Goal: Transaction & Acquisition: Purchase product/service

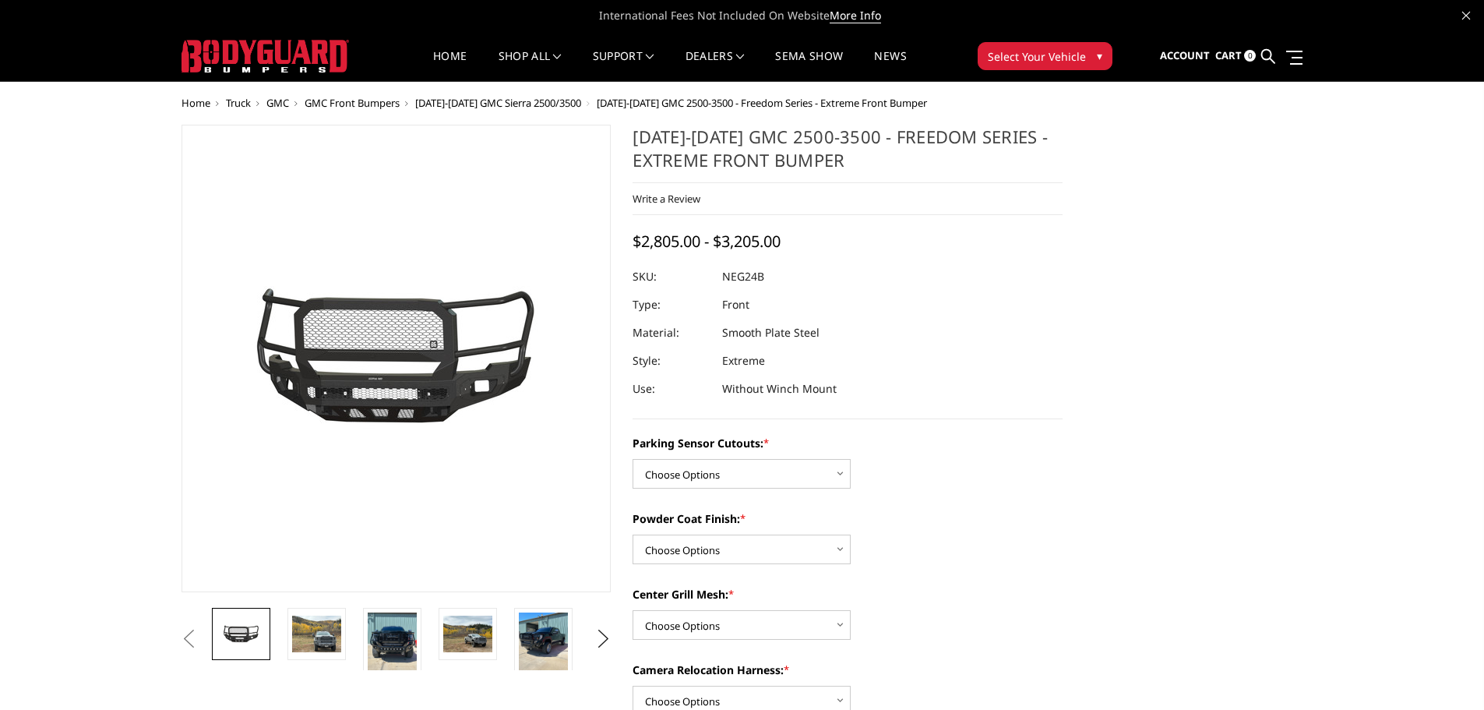
click at [1014, 449] on label "Parking Sensor Cutouts: *" at bounding box center [847, 443] width 430 height 16
click at [850, 459] on select "Choose Options No - Without Parking Sensor Cutouts Yes - With Parking Sensor Cu…" at bounding box center [741, 474] width 218 height 30
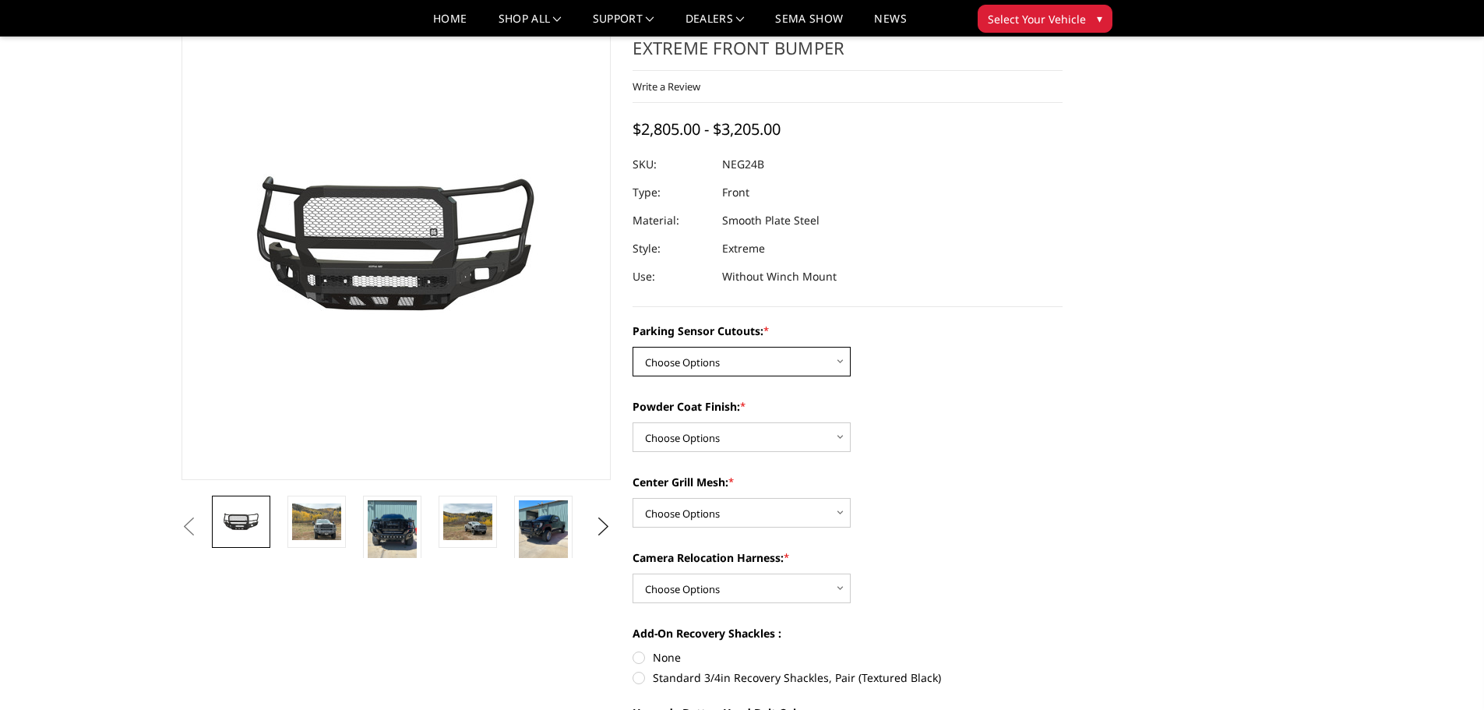
scroll to position [156, 0]
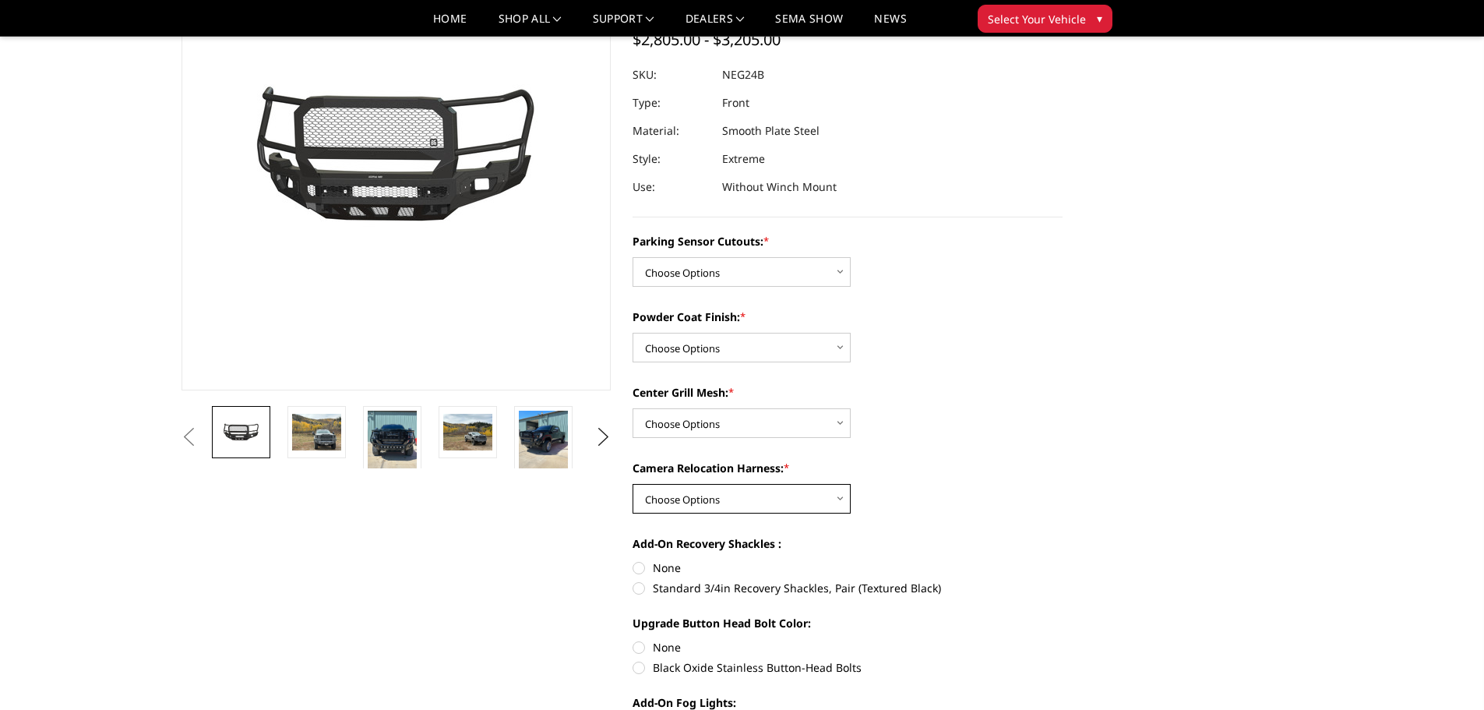
click at [790, 509] on select "Choose Options WITH Camera Relocation Harness WITHOUT Camera Relocation Harness" at bounding box center [741, 499] width 218 height 30
select select "2879"
click at [632, 484] on select "Choose Options WITH Camera Relocation Harness WITHOUT Camera Relocation Harness" at bounding box center [741, 499] width 218 height 30
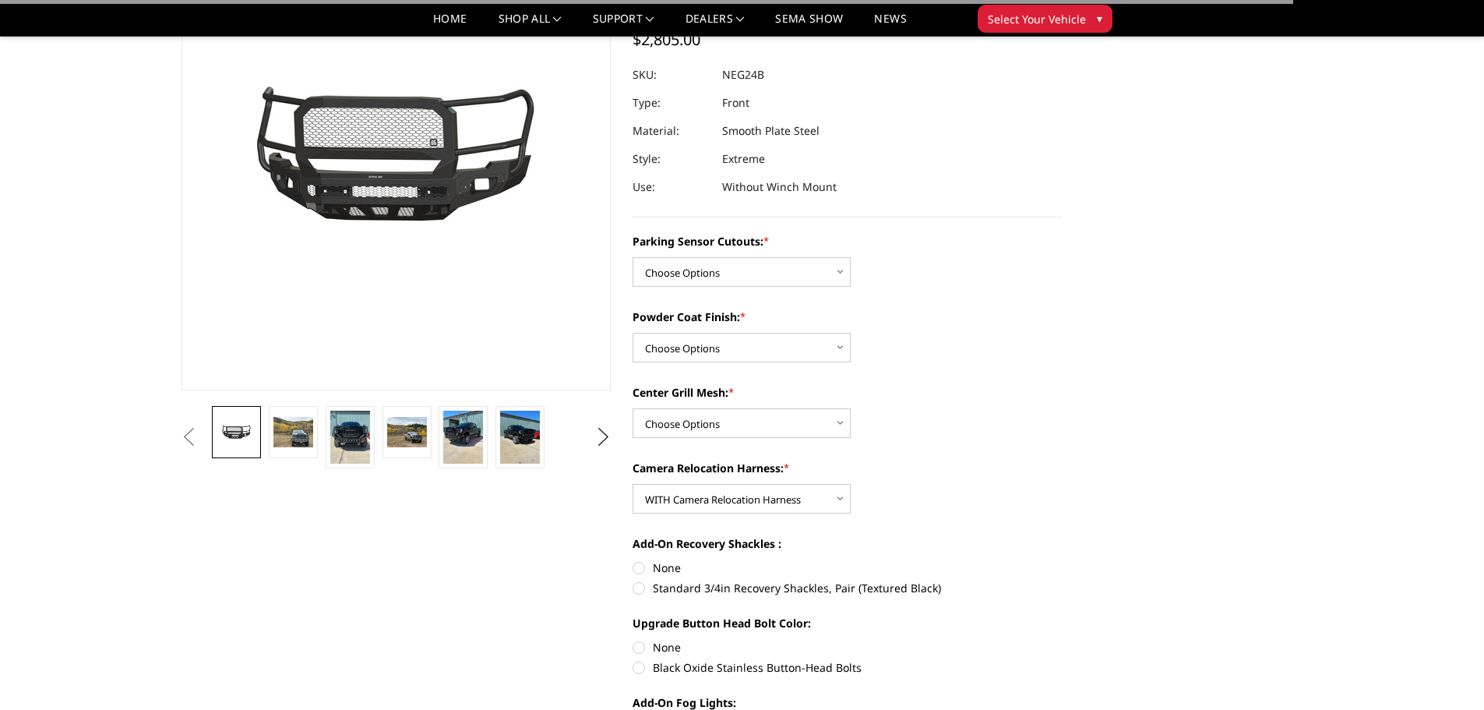
click at [994, 506] on div "Camera Relocation Harness: * Choose Options WITH Camera Relocation Harness WITH…" at bounding box center [847, 487] width 430 height 54
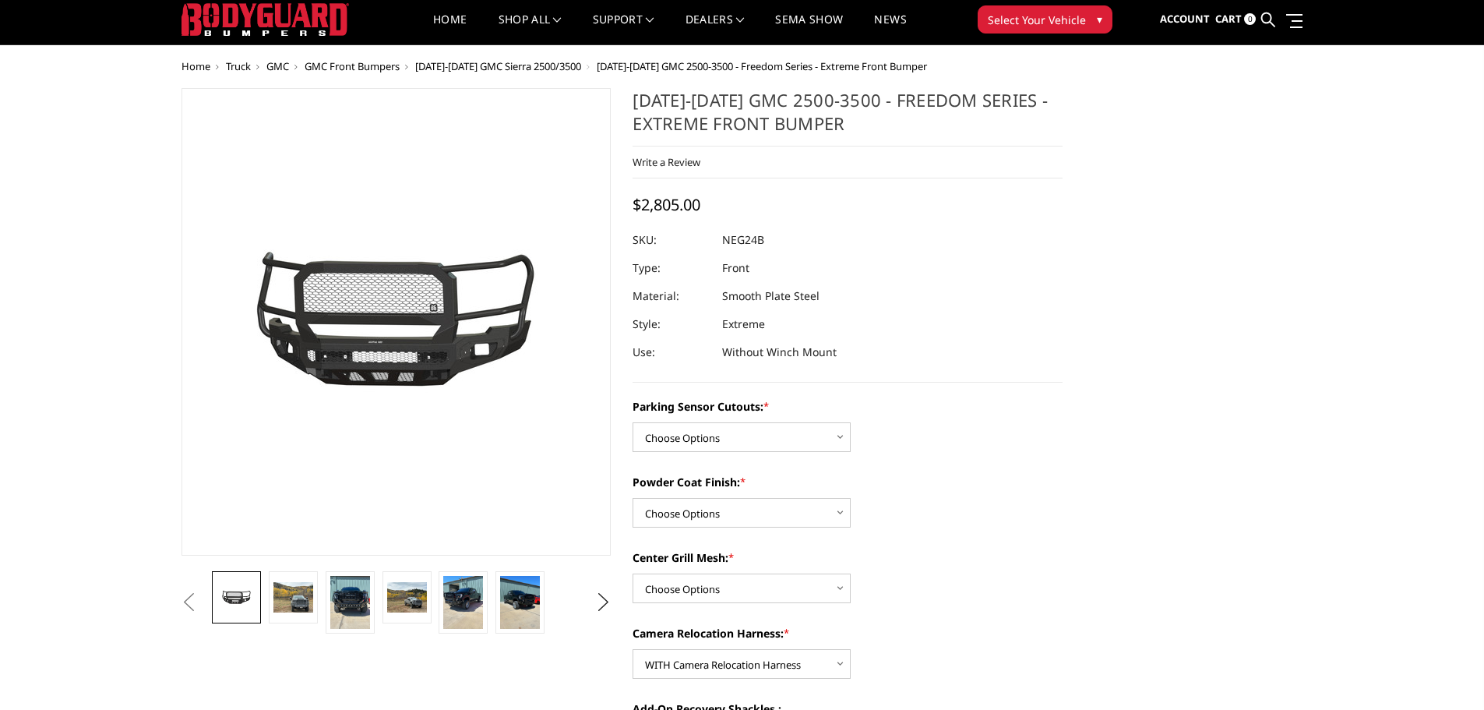
scroll to position [0, 0]
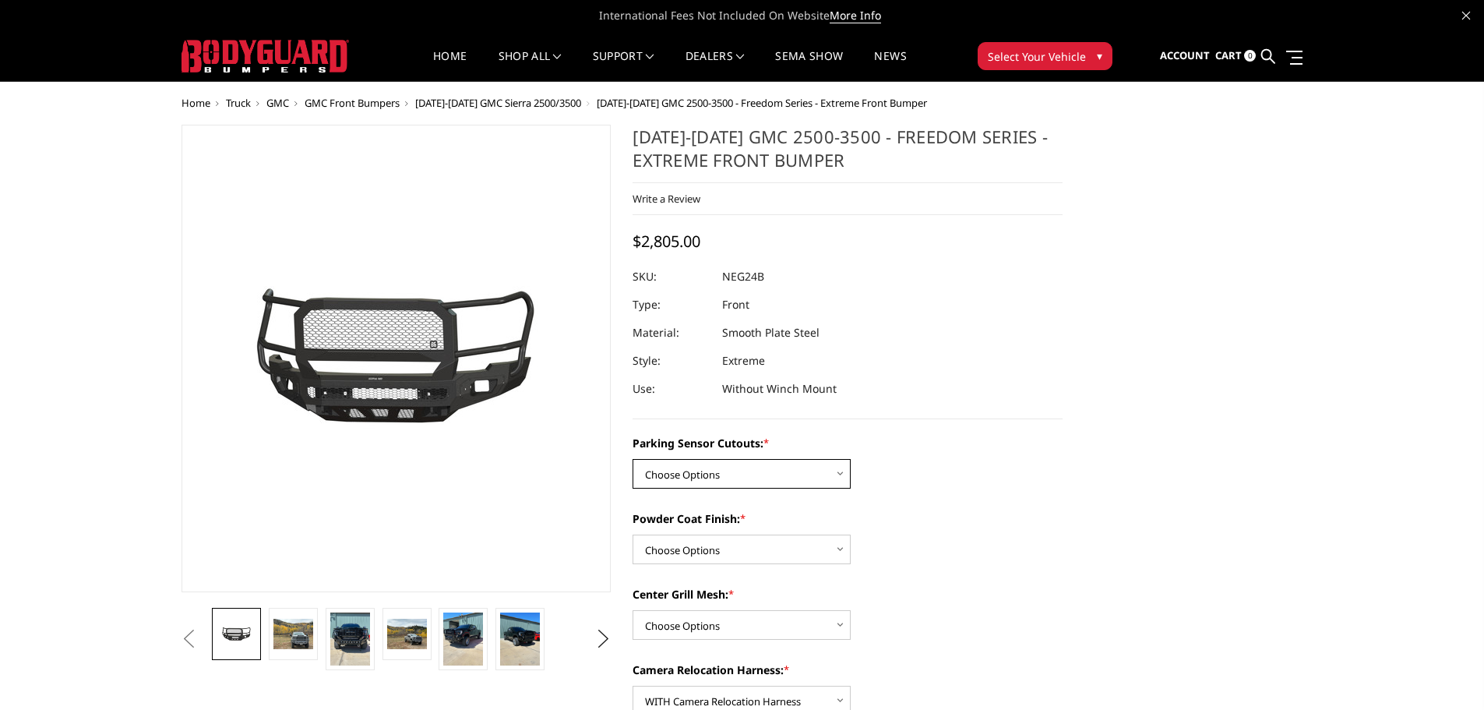
click at [798, 484] on select "Choose Options No - Without Parking Sensor Cutouts Yes - With Parking Sensor Cu…" at bounding box center [741, 474] width 218 height 30
select select "2874"
click at [632, 459] on select "Choose Options No - Without Parking Sensor Cutouts Yes - With Parking Sensor Cu…" at bounding box center [741, 474] width 218 height 30
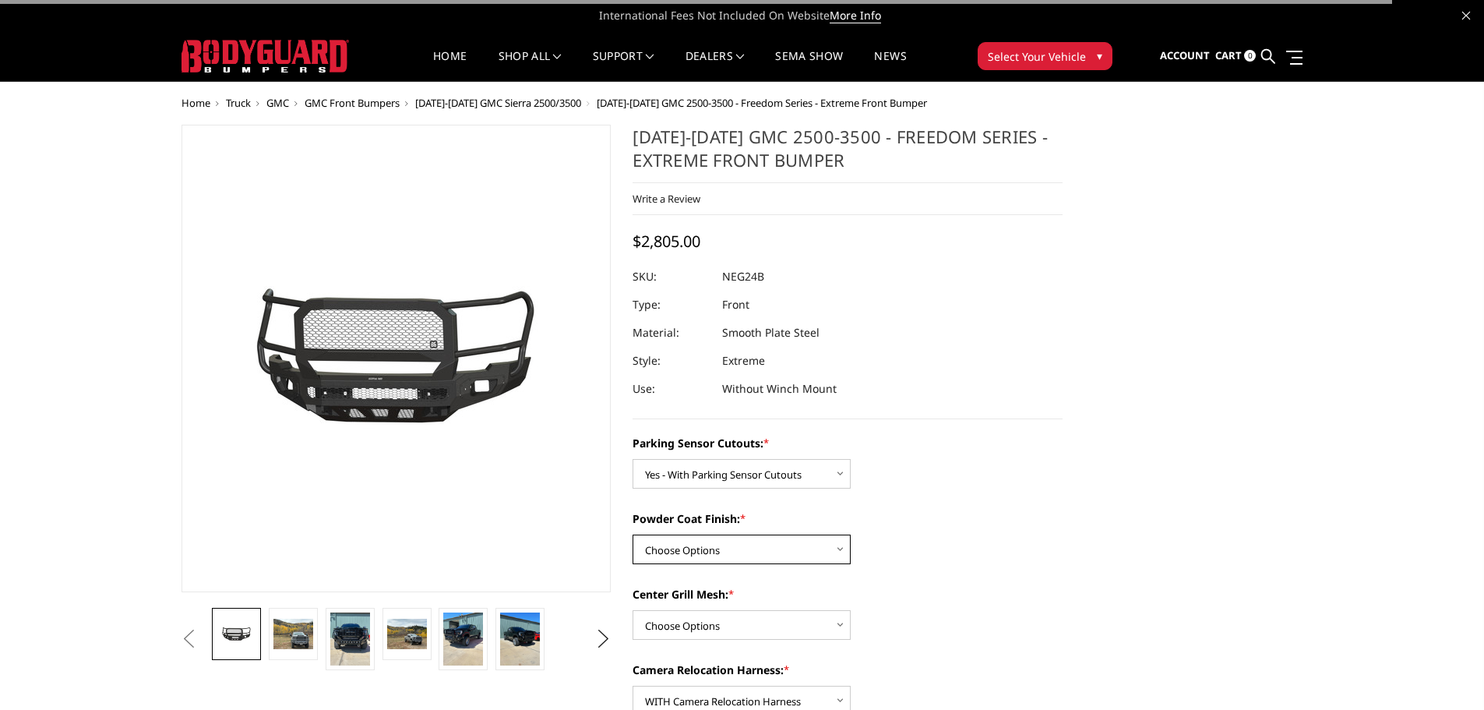
click at [742, 553] on select "Choose Options Bare Metal Texture Black Powder Coat" at bounding box center [741, 549] width 218 height 30
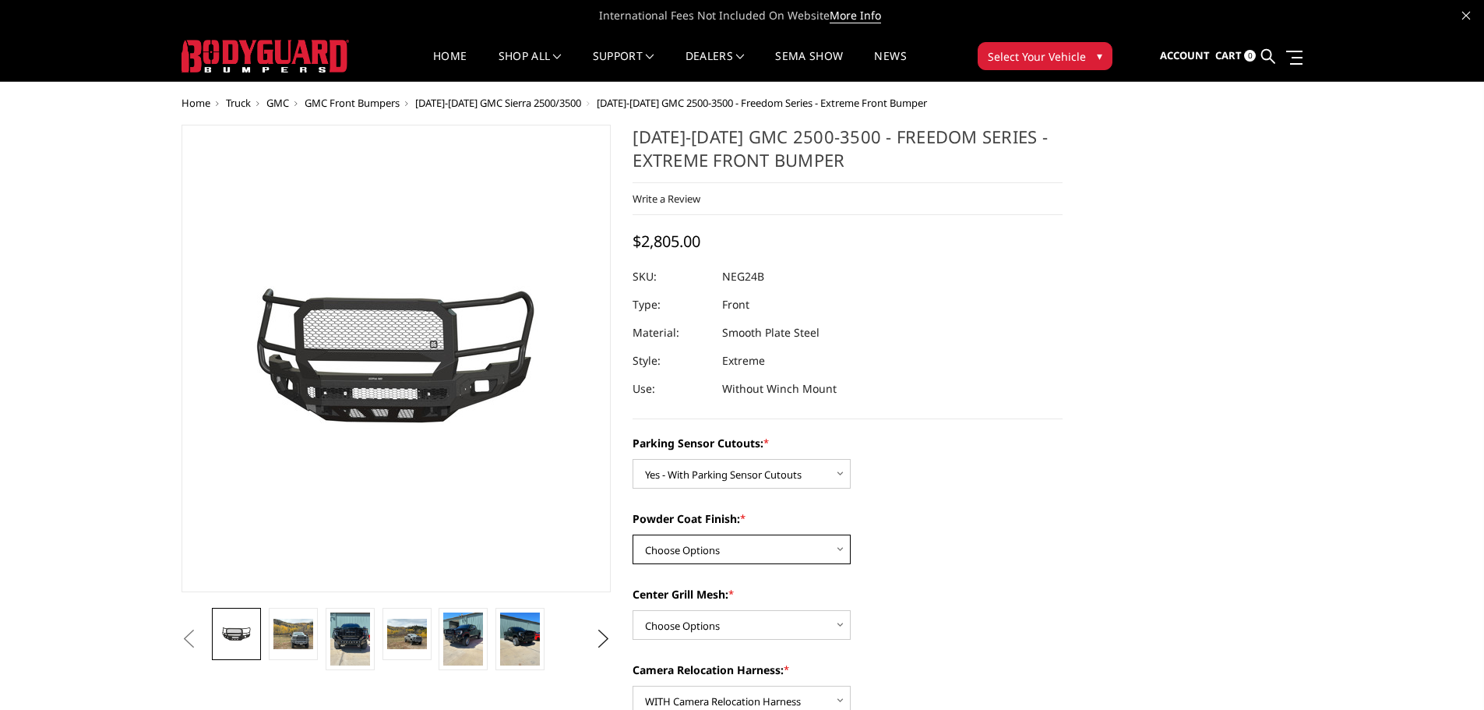
select select "2876"
click at [632, 534] on select "Choose Options Bare Metal Texture Black Powder Coat" at bounding box center [741, 549] width 218 height 30
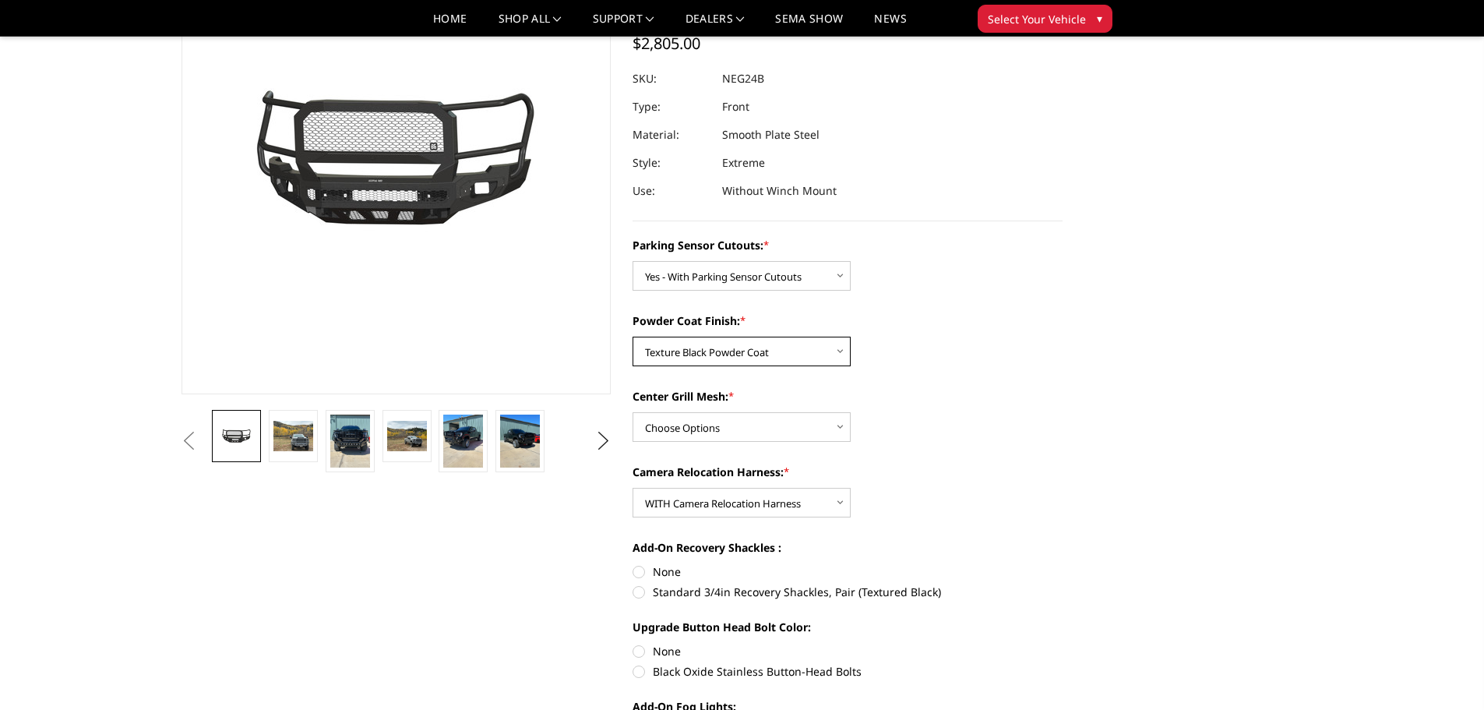
scroll to position [156, 0]
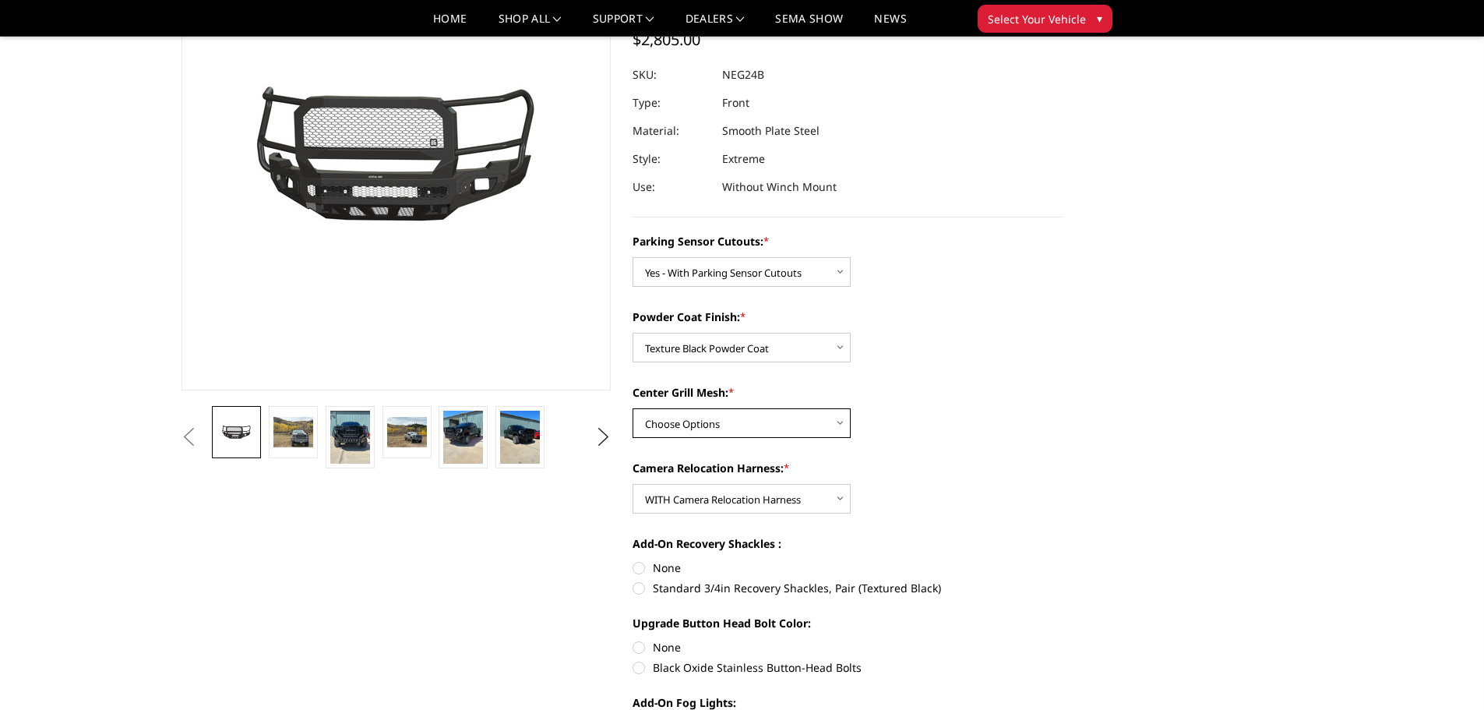
click at [743, 436] on select "Choose Options WITH Expanded Metal in Center Grill WITHOUT Expanded Metal in Ce…" at bounding box center [741, 423] width 218 height 30
select select "2877"
click at [632, 408] on select "Choose Options WITH Expanded Metal in Center Grill WITHOUT Expanded Metal in Ce…" at bounding box center [741, 423] width 218 height 30
click at [637, 590] on label "Standard 3/4in Recovery Shackles, Pair (Textured Black)" at bounding box center [847, 587] width 430 height 16
click at [1062, 560] on input "Standard 3/4in Recovery Shackles, Pair (Textured Black)" at bounding box center [1062, 559] width 1 height 1
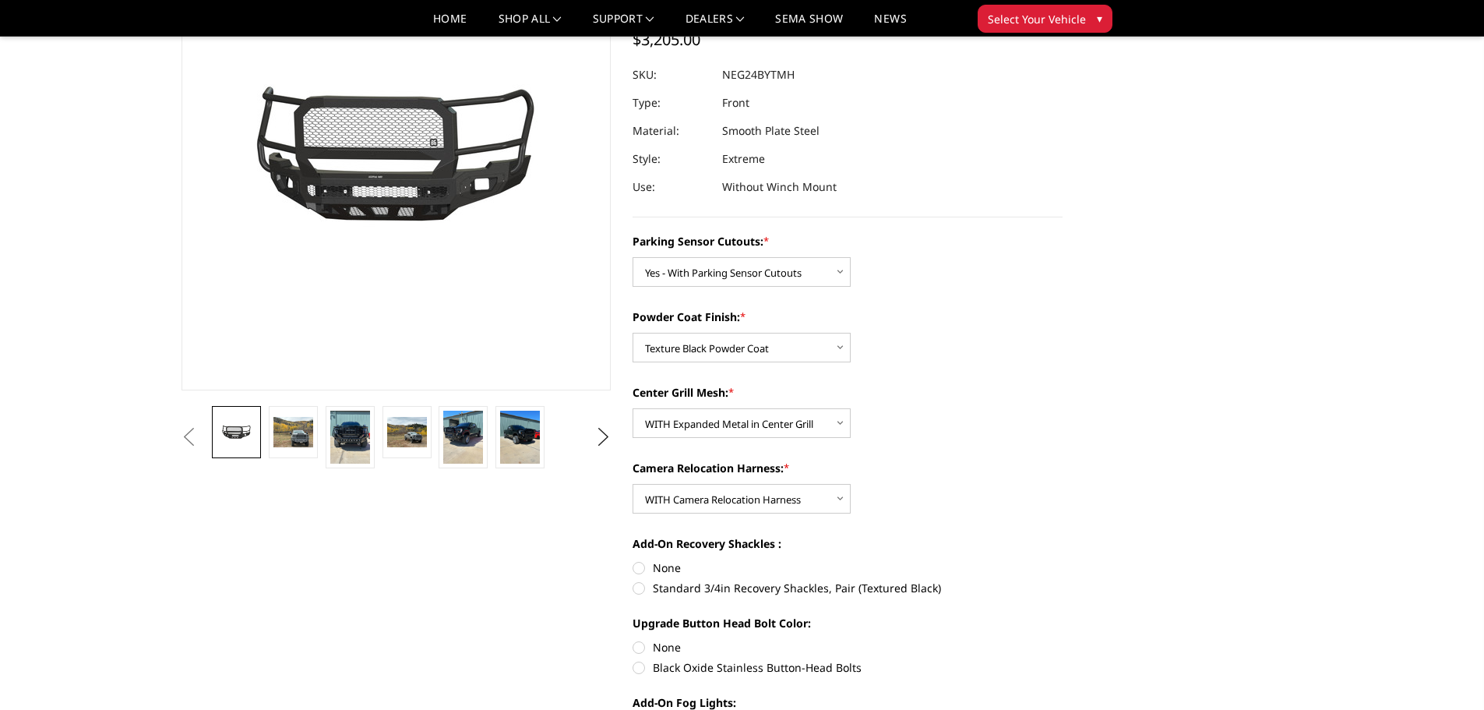
radio input "true"
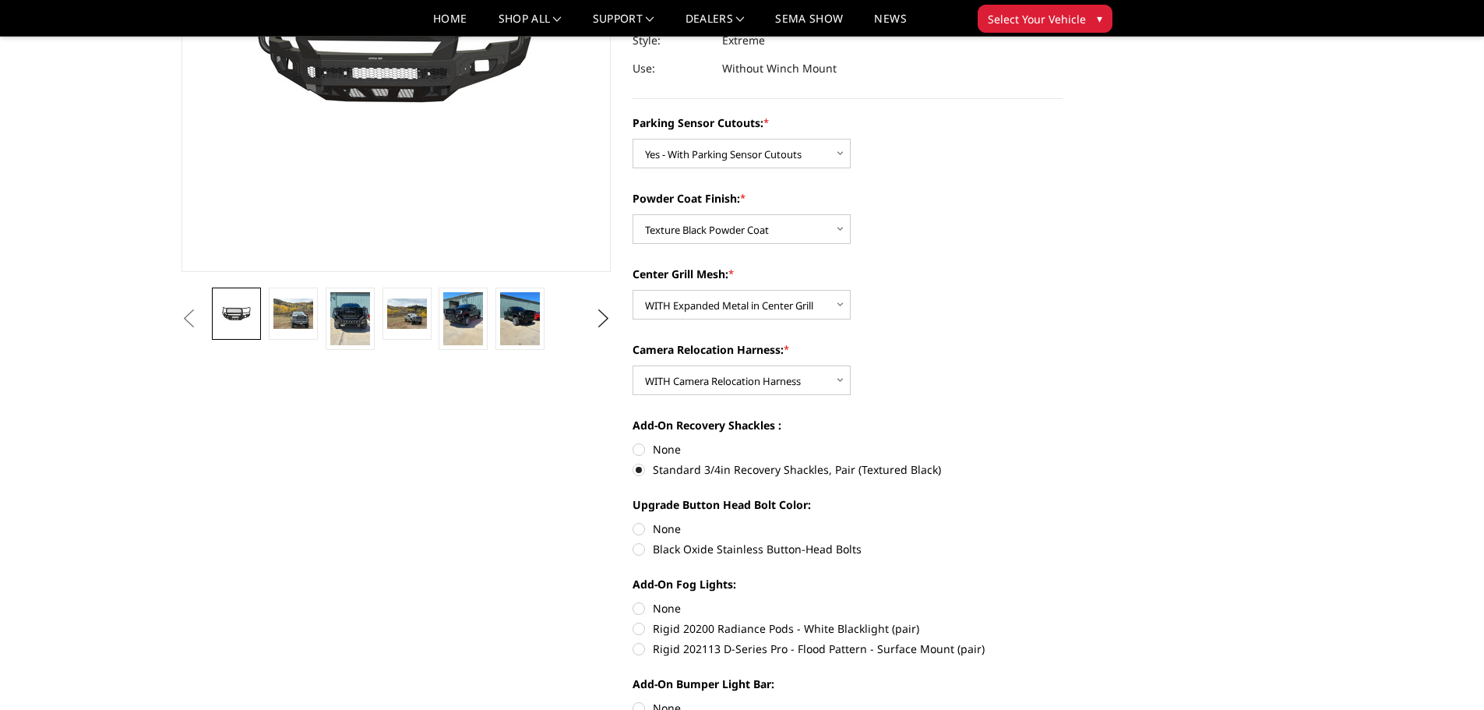
scroll to position [312, 0]
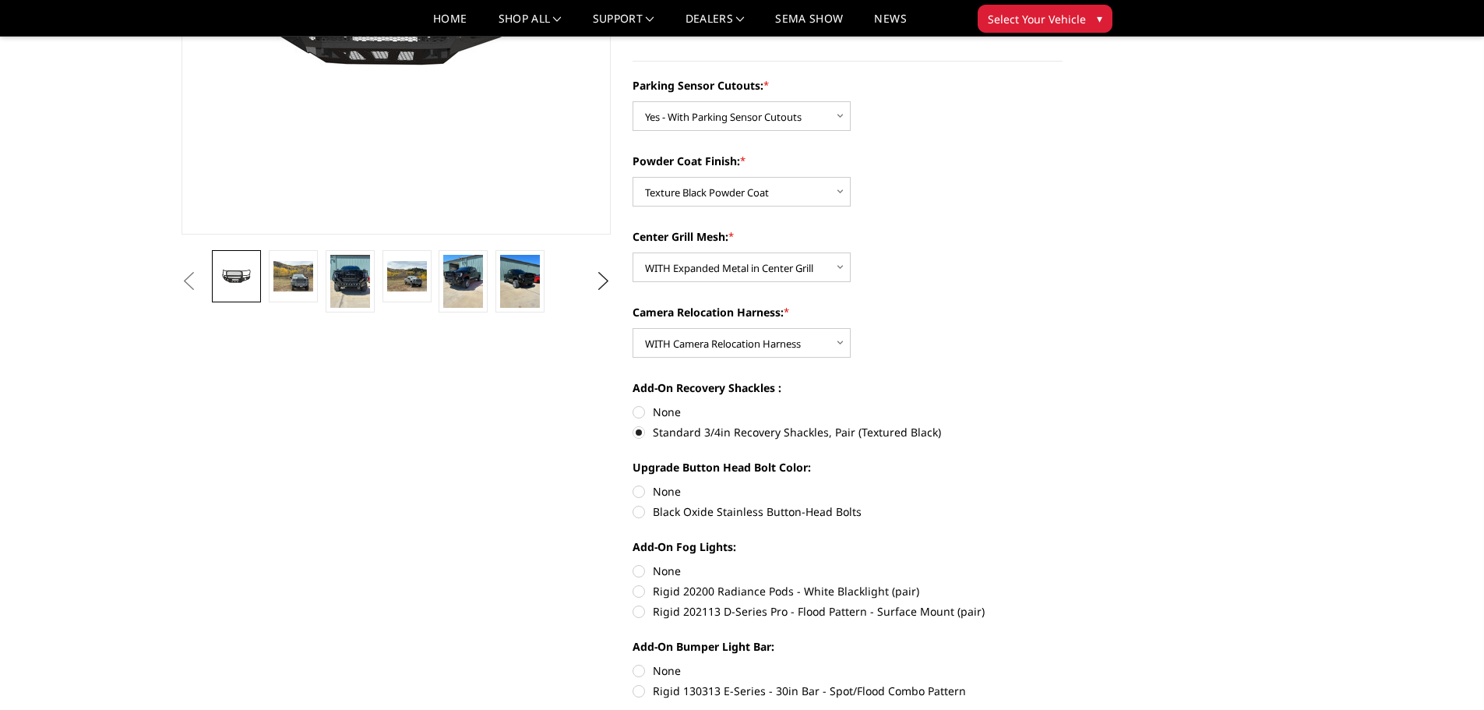
click at [636, 608] on label "Rigid 202113 D-Series Pro - Flood Pattern - Surface Mount (pair)" at bounding box center [847, 611] width 430 height 16
click at [1062, 583] on input "Rigid 202113 D-Series Pro - Flood Pattern - Surface Mount (pair)" at bounding box center [1062, 583] width 1 height 1
radio input "true"
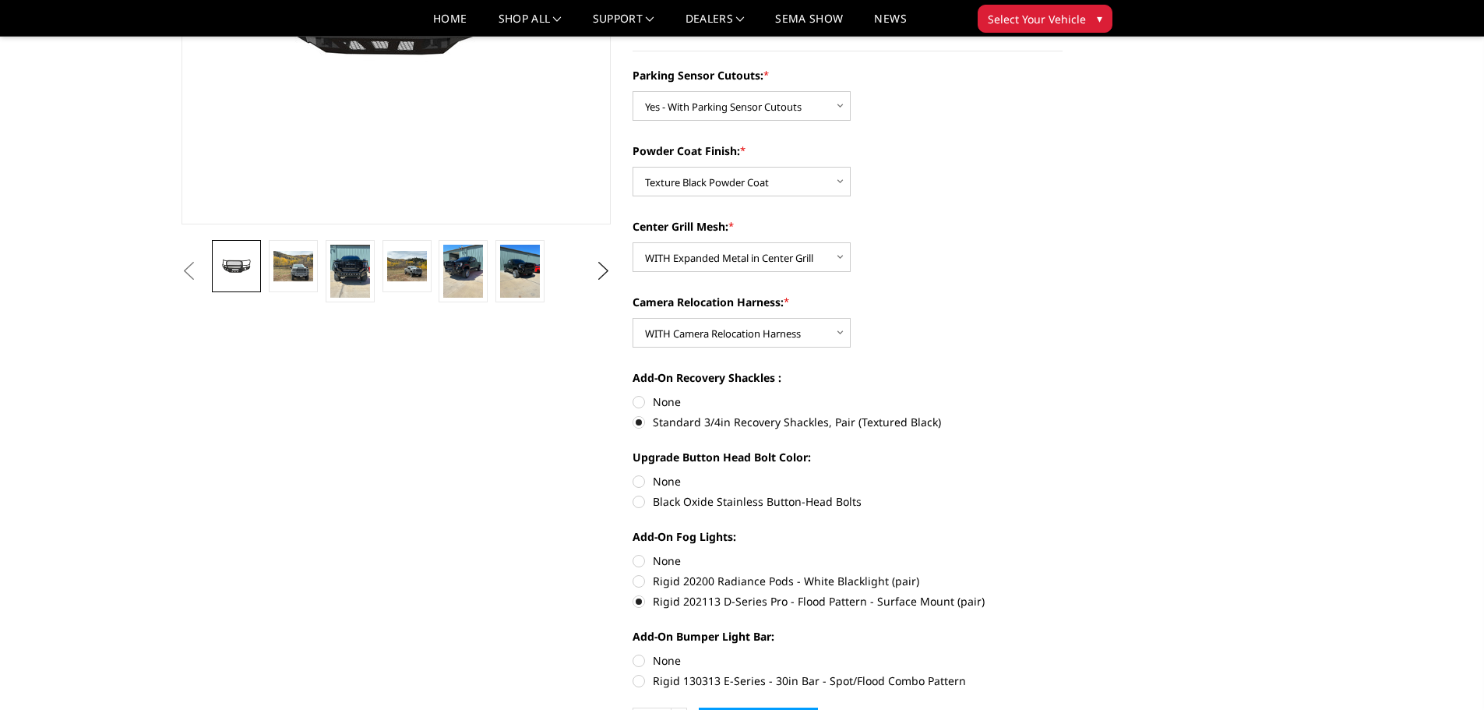
scroll to position [389, 0]
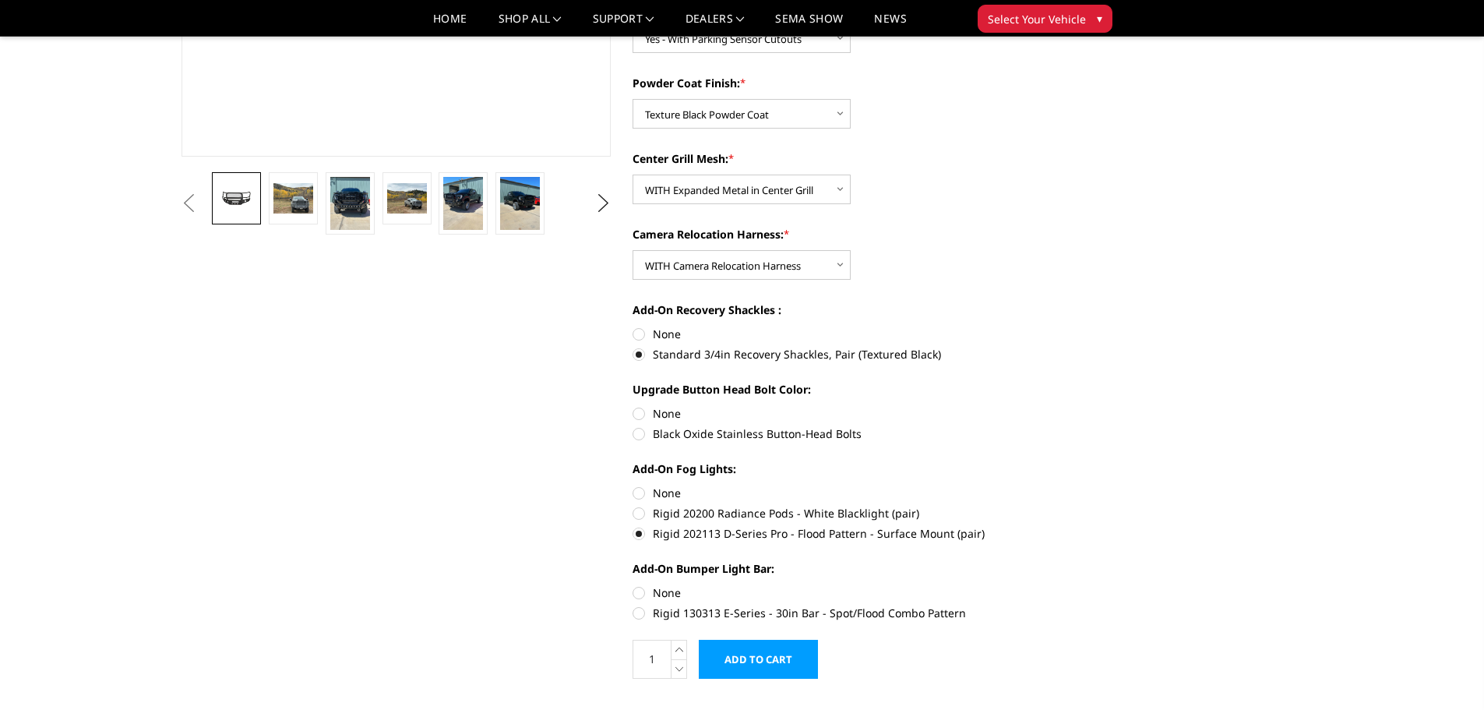
click at [634, 611] on label "Rigid 130313 E-Series - 30in Bar - Spot/Flood Combo Pattern" at bounding box center [847, 612] width 430 height 16
click at [1062, 585] on input "Rigid 130313 E-Series - 30in Bar - Spot/Flood Combo Pattern" at bounding box center [1062, 584] width 1 height 1
radio input "true"
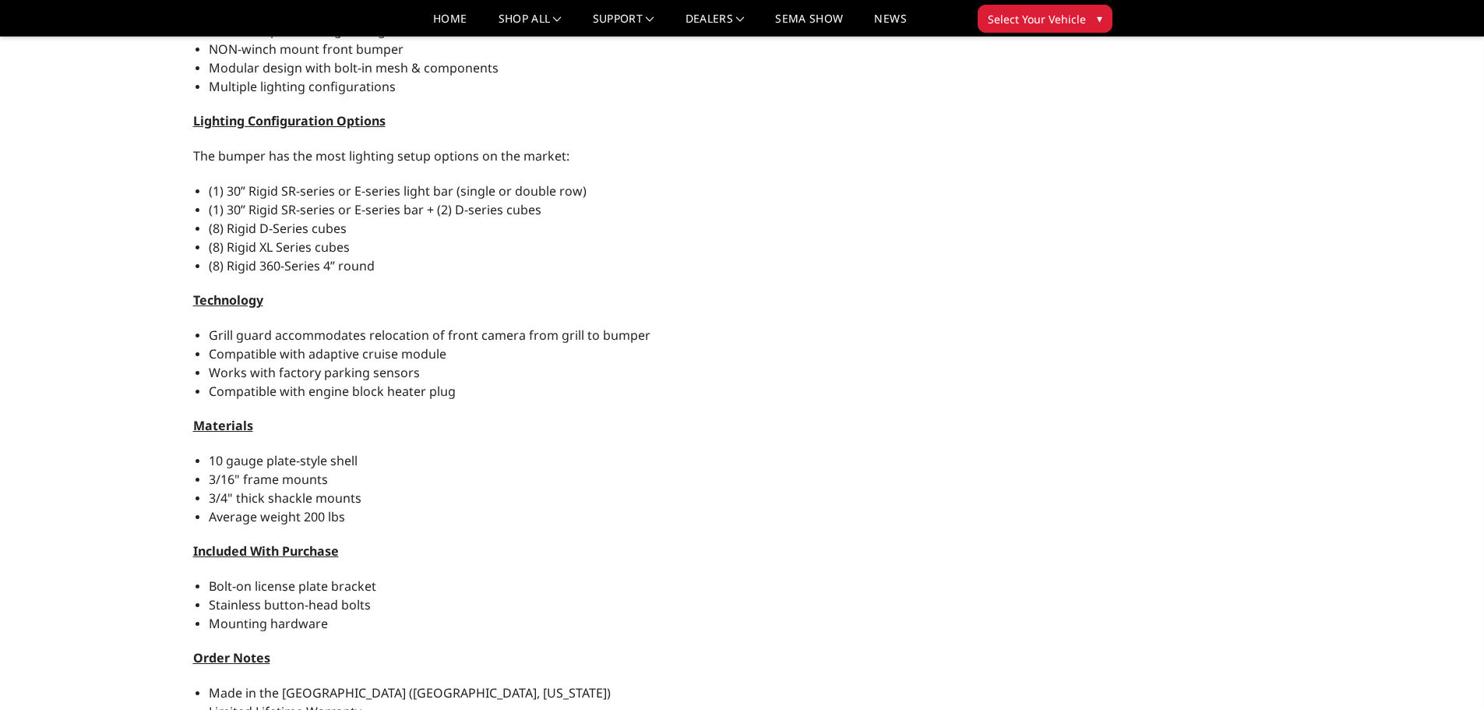
scroll to position [1324, 0]
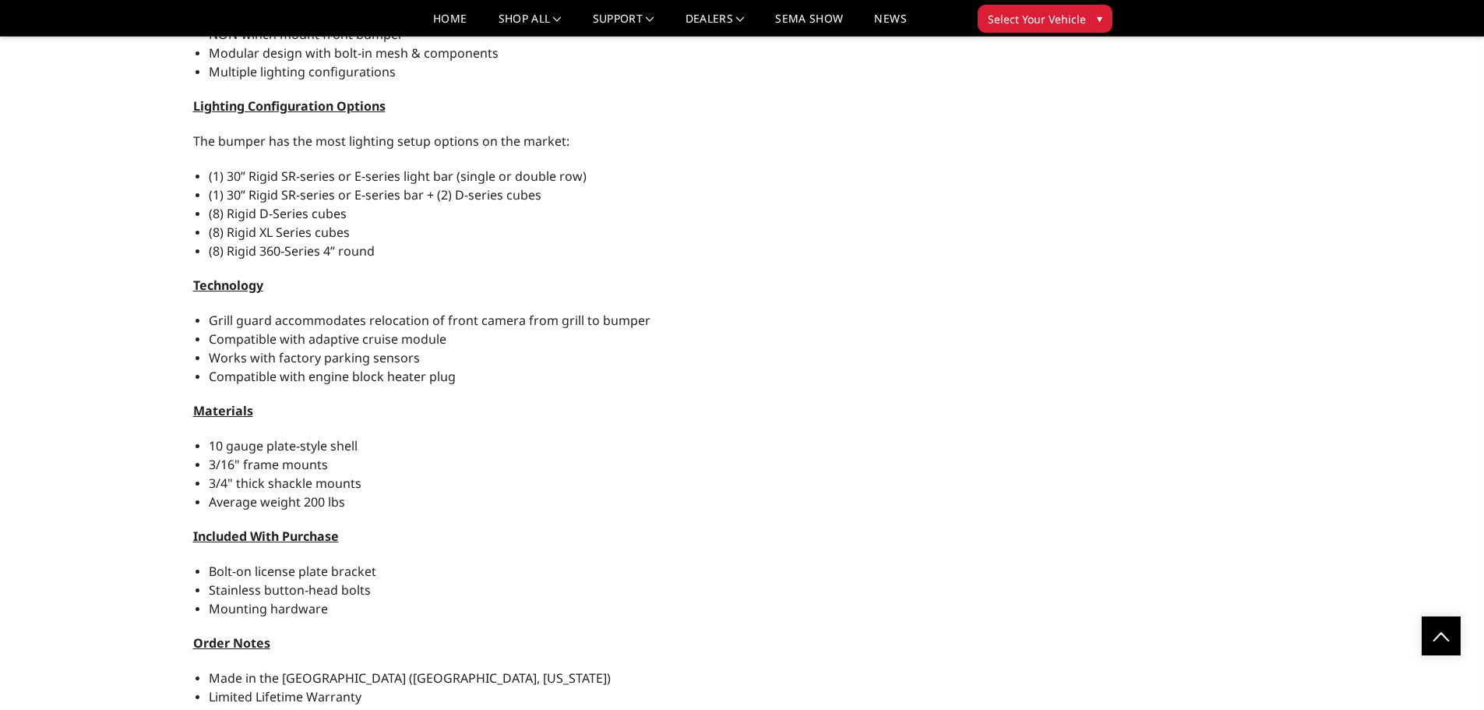
click at [755, 387] on div "Meet our FREEDOM SERIES front replacement bumper! The bumper that gives you the…" at bounding box center [622, 362] width 882 height 1017
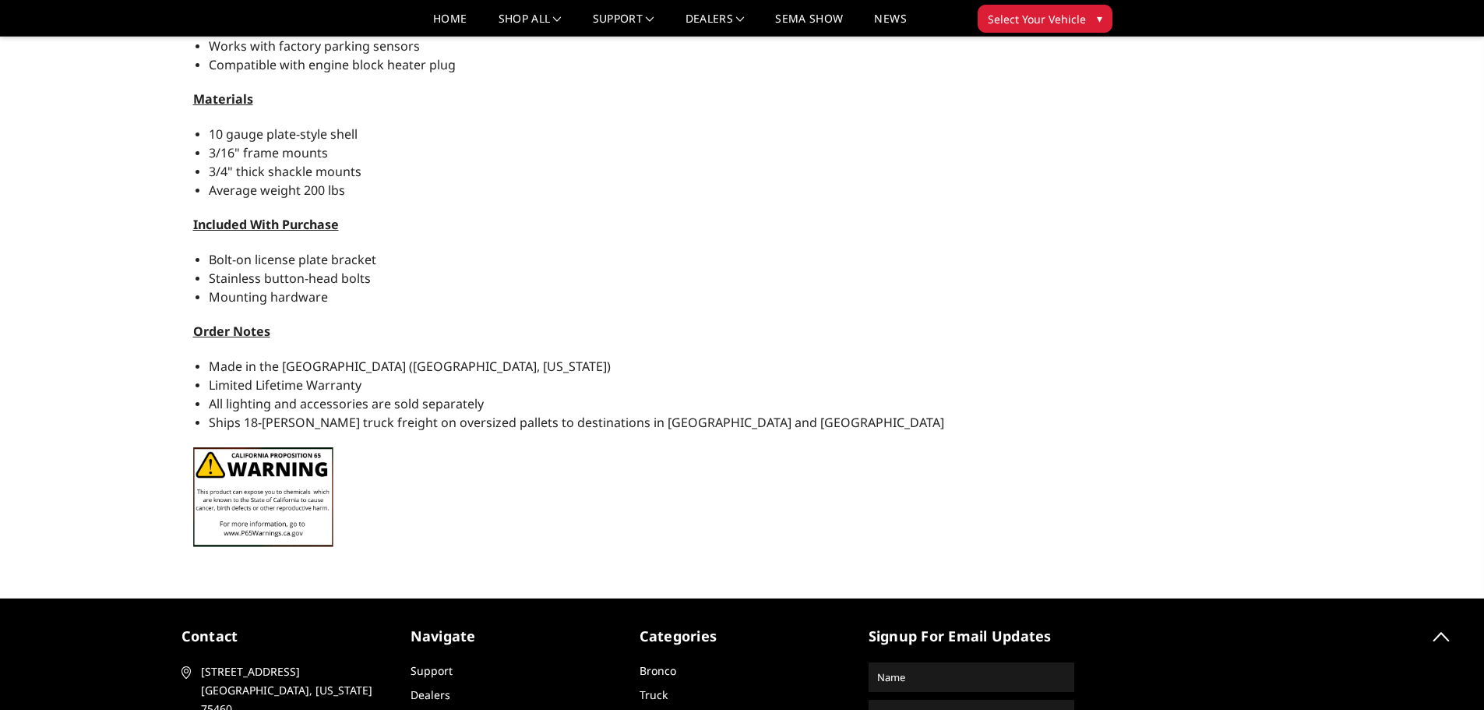
drag, startPoint x: 892, startPoint y: 489, endPoint x: 894, endPoint y: 476, distance: 13.4
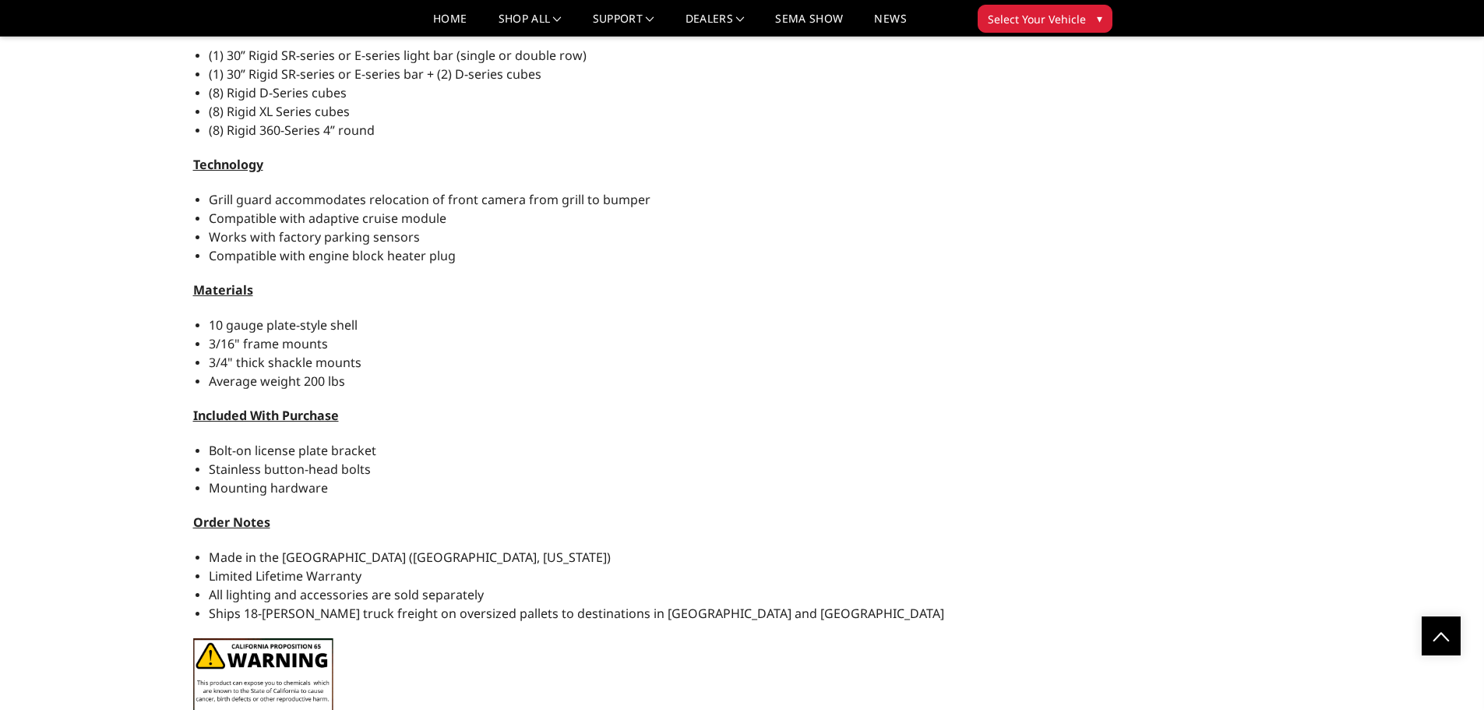
scroll to position [0, 0]
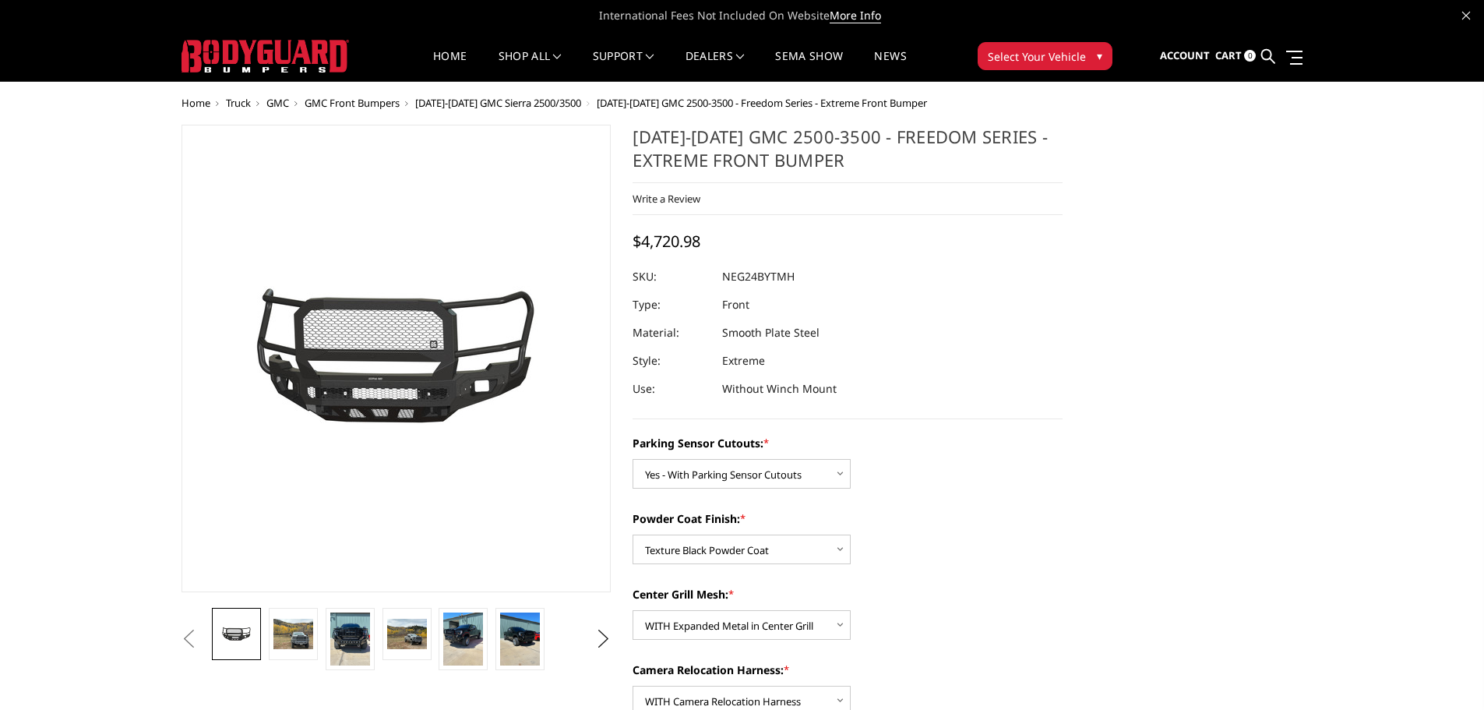
click at [946, 291] on dl "SKU: NEG24BYTMH UPC: Type: Front Material: Smooth Plate Steel Style: Extreme Us…" at bounding box center [847, 332] width 430 height 140
